Goal: Task Accomplishment & Management: Manage account settings

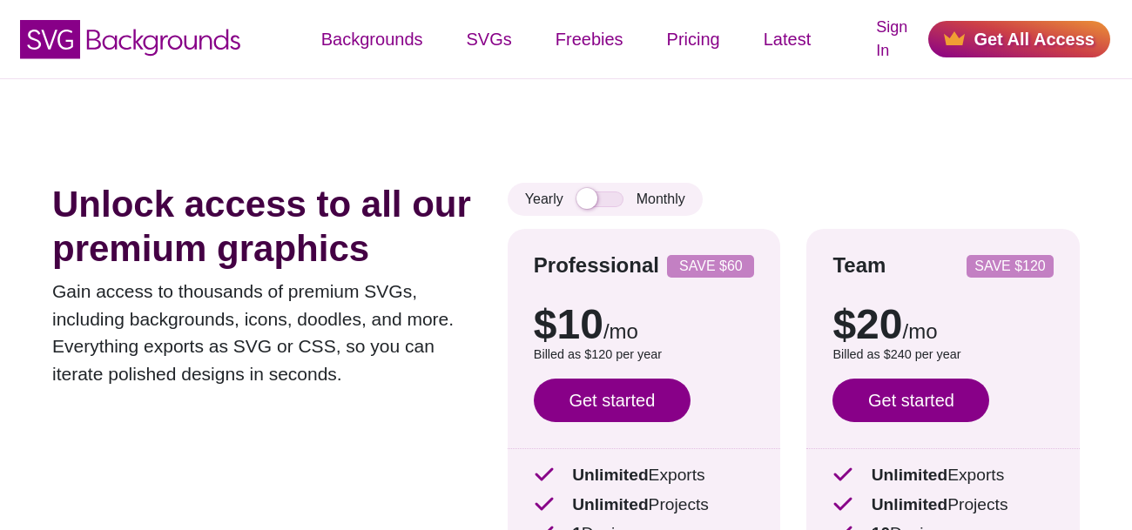
scroll to position [76, 0]
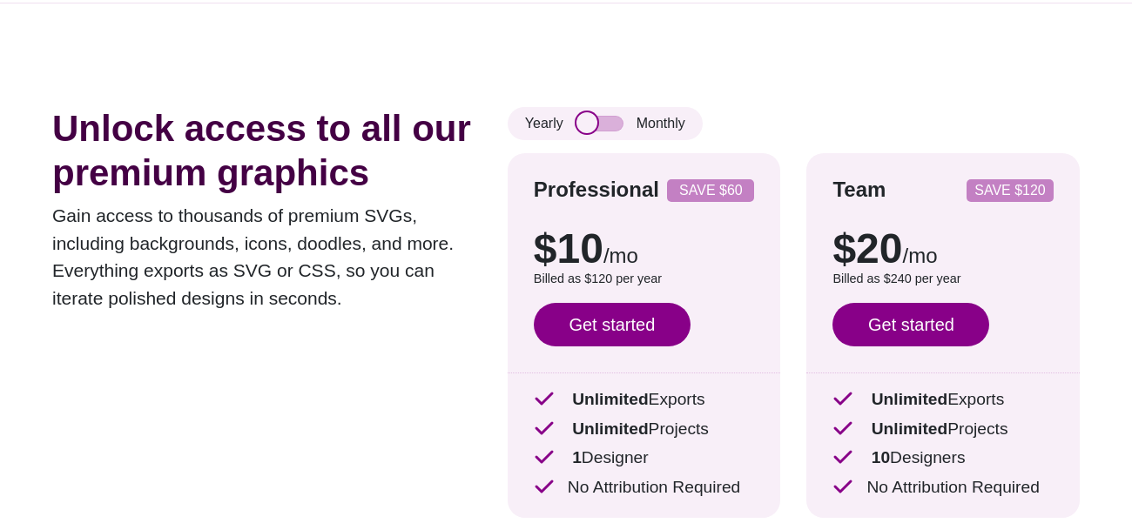
click at [593, 128] on input "checkbox" at bounding box center [599, 124] width 47 height 16
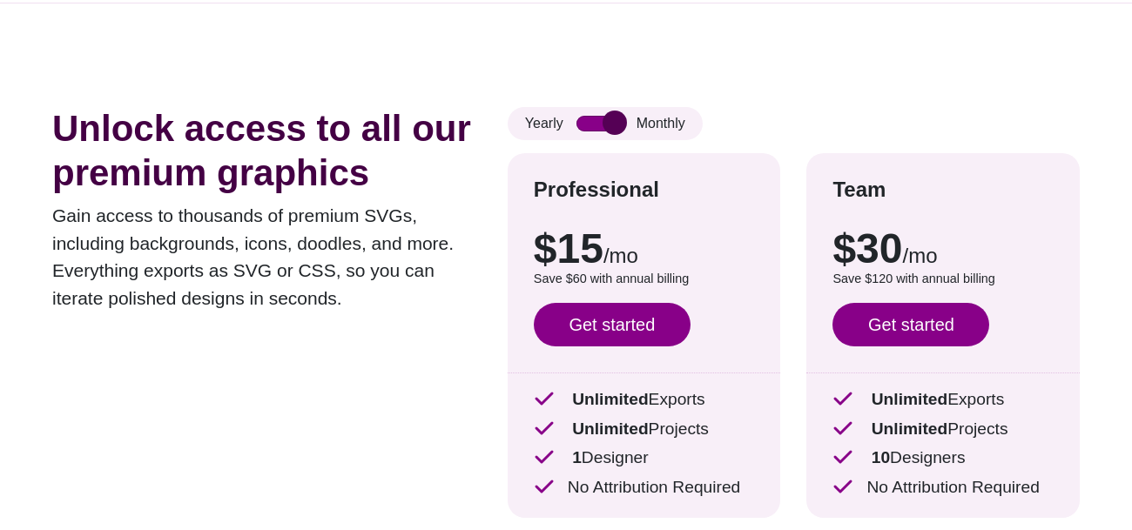
click at [593, 128] on input "checkbox" at bounding box center [599, 124] width 47 height 16
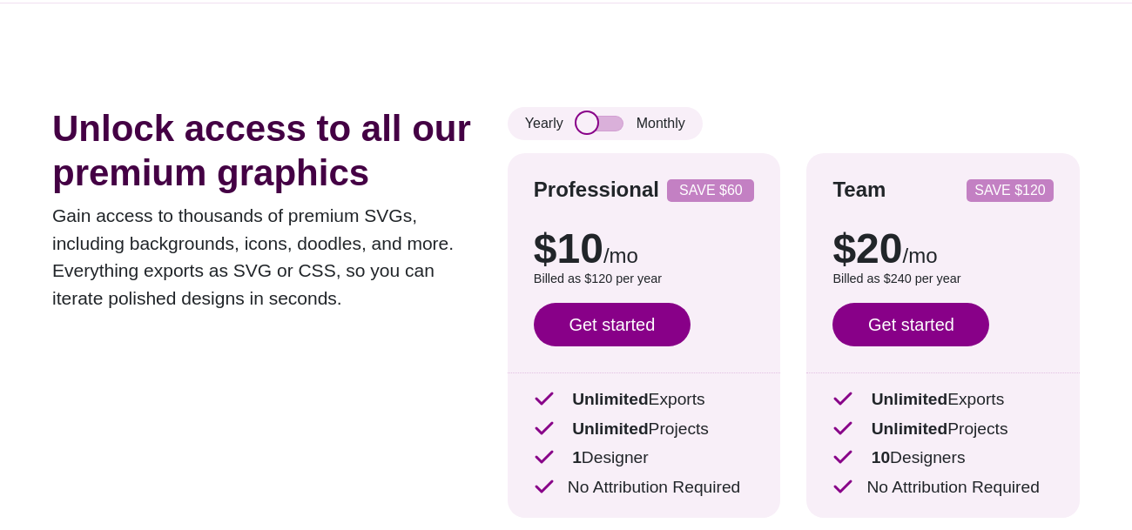
click at [593, 128] on input "checkbox" at bounding box center [599, 124] width 47 height 16
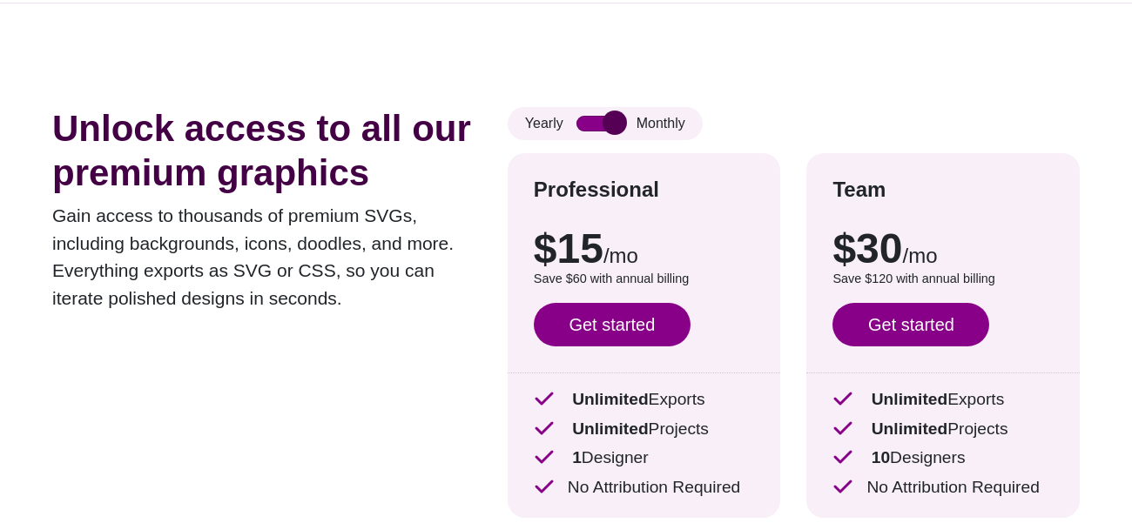
click at [593, 128] on input "checkbox" at bounding box center [599, 124] width 47 height 16
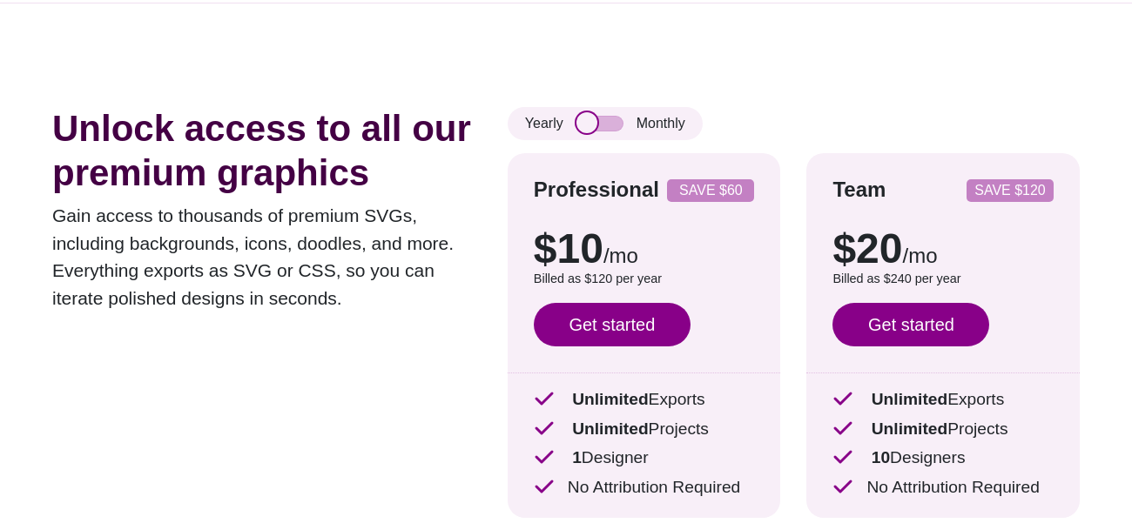
click at [593, 128] on input "checkbox" at bounding box center [599, 124] width 47 height 16
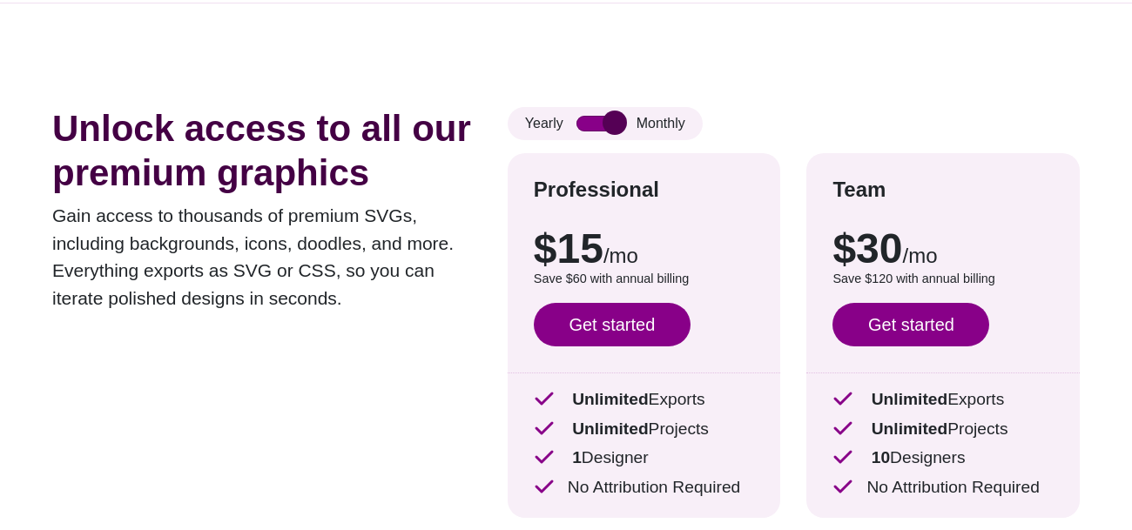
click at [593, 128] on input "checkbox" at bounding box center [599, 124] width 47 height 16
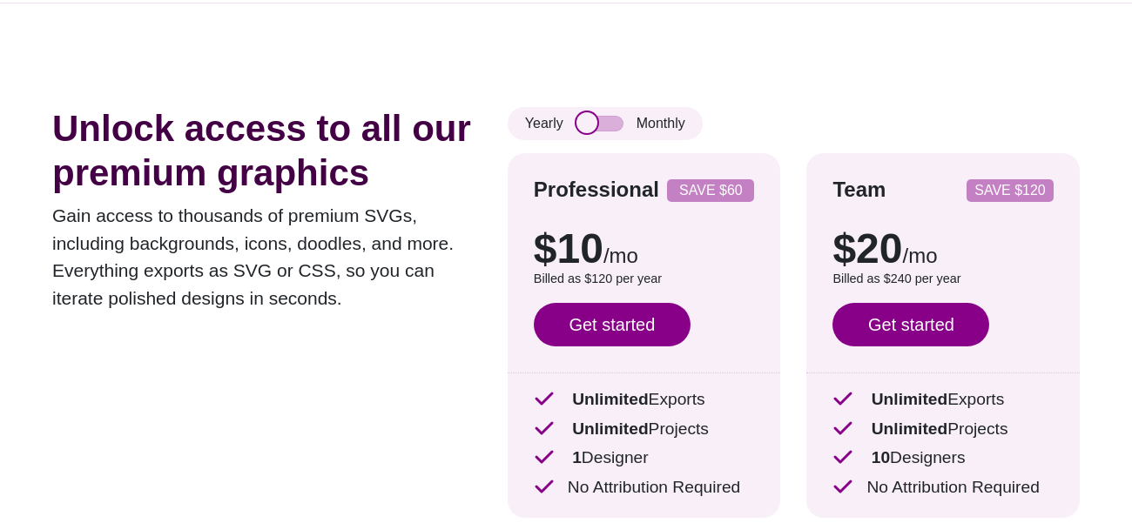
click at [593, 128] on input "checkbox" at bounding box center [599, 124] width 47 height 16
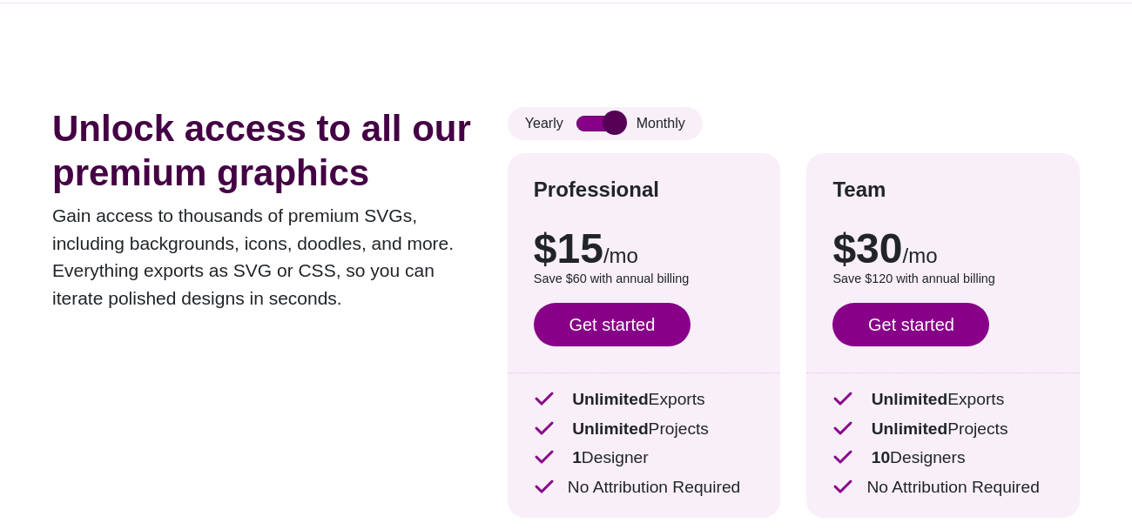
click at [593, 128] on input "checkbox" at bounding box center [599, 124] width 47 height 16
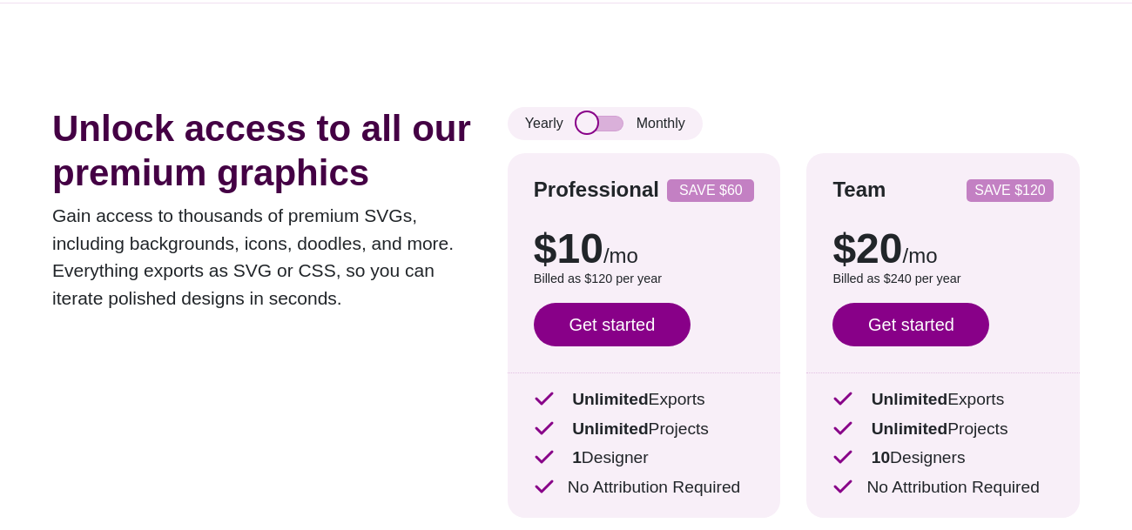
click at [594, 130] on input "checkbox" at bounding box center [599, 124] width 47 height 16
checkbox input "true"
